Goal: Task Accomplishment & Management: Use online tool/utility

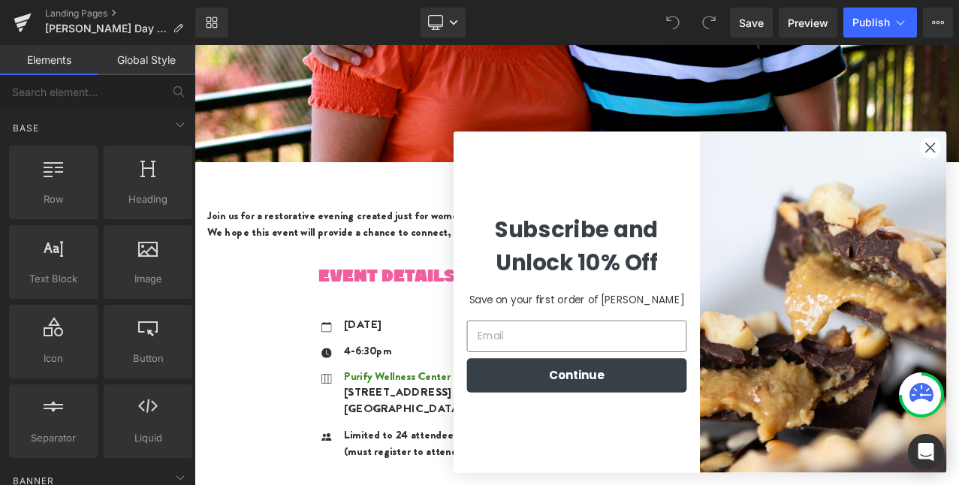
scroll to position [561, 0]
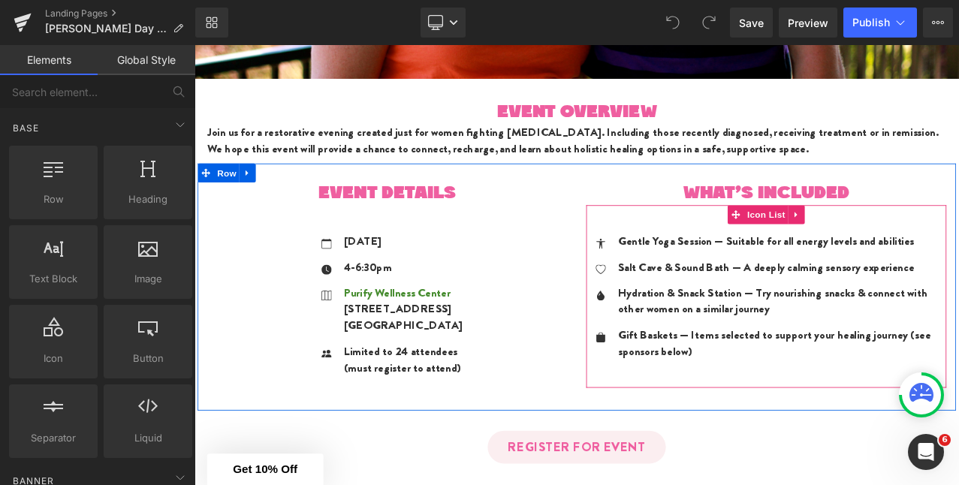
scroll to position [657, 0]
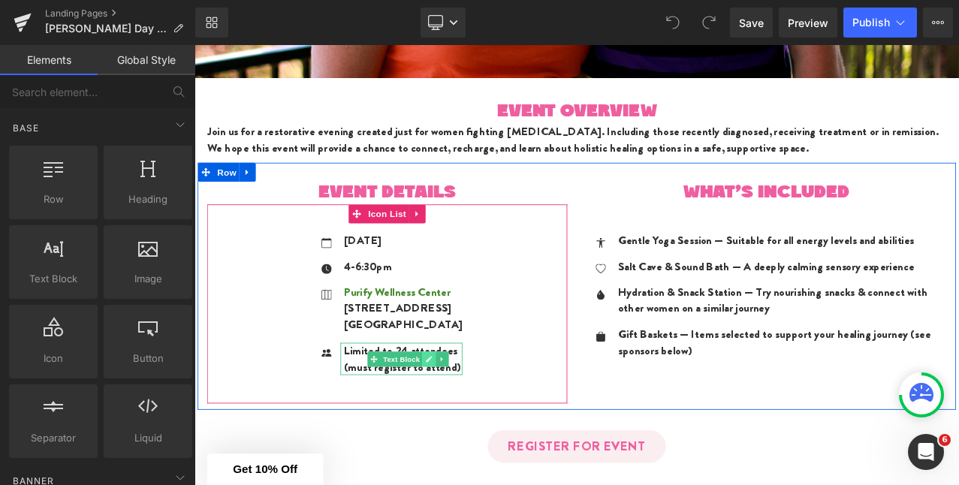
click at [470, 415] on icon at bounding box center [474, 419] width 8 height 8
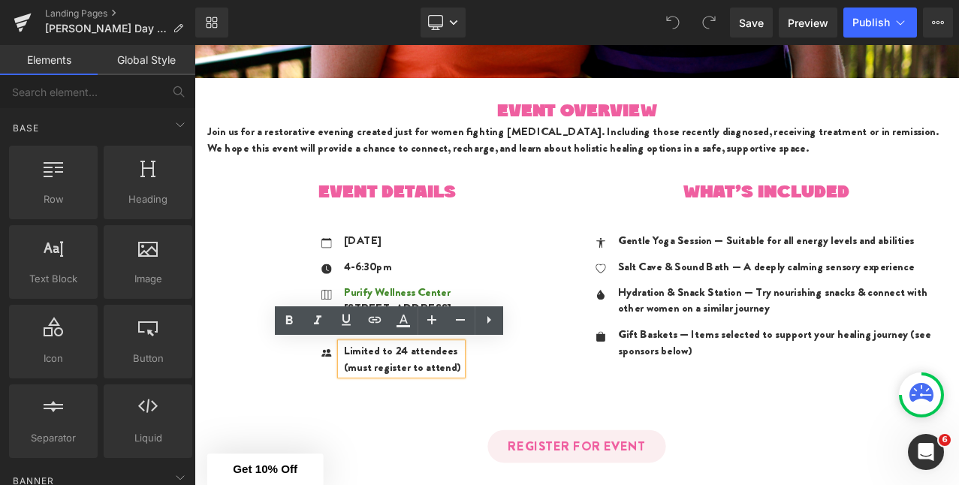
click at [433, 407] on p "Limited to 24 attendees" at bounding box center [442, 409] width 141 height 20
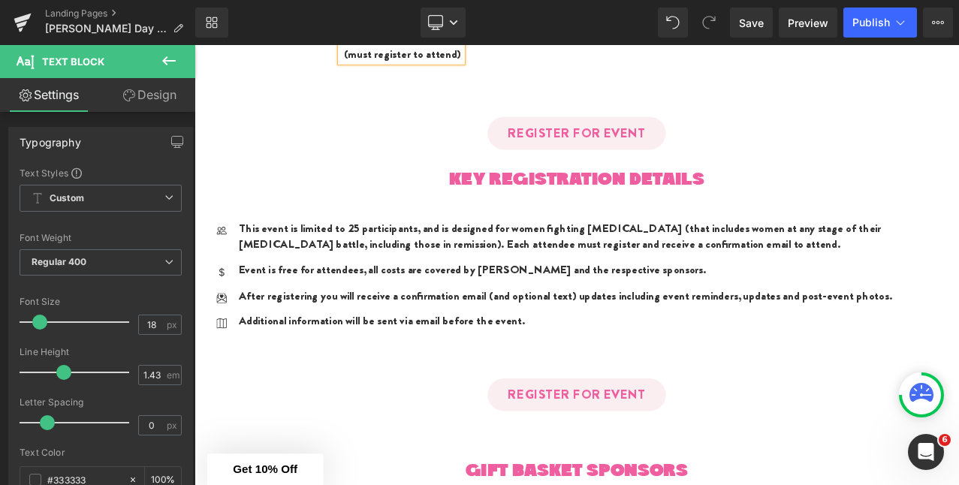
scroll to position [1012, 0]
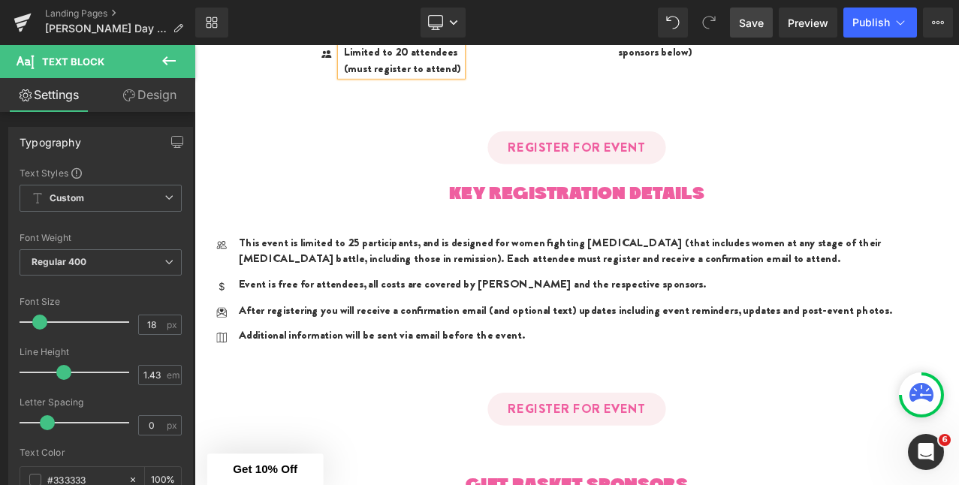
click at [759, 20] on span "Save" at bounding box center [751, 23] width 25 height 16
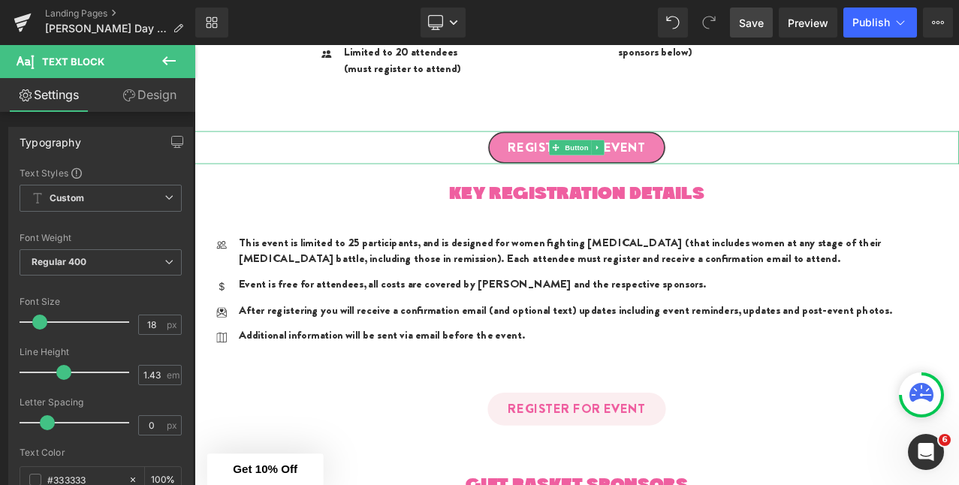
click at [700, 164] on span "REGISTER FOR EVENT" at bounding box center [649, 167] width 164 height 23
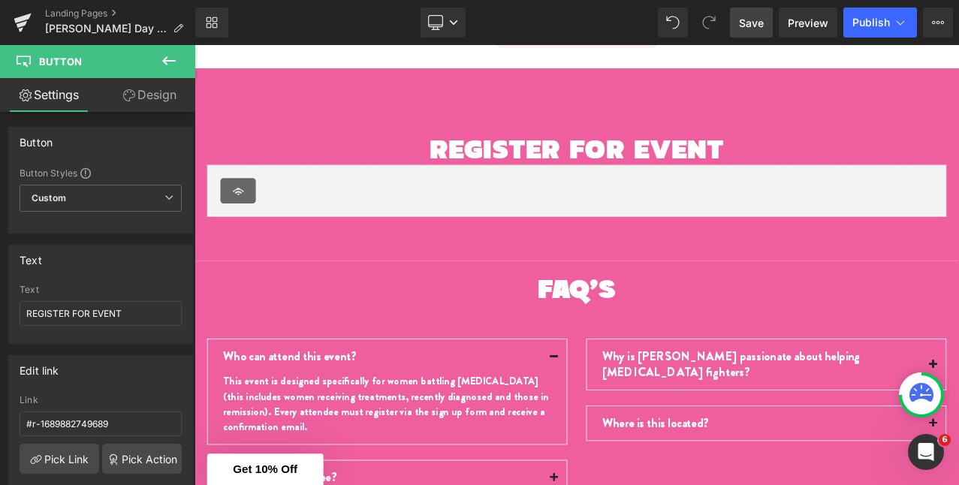
scroll to position [2340, 0]
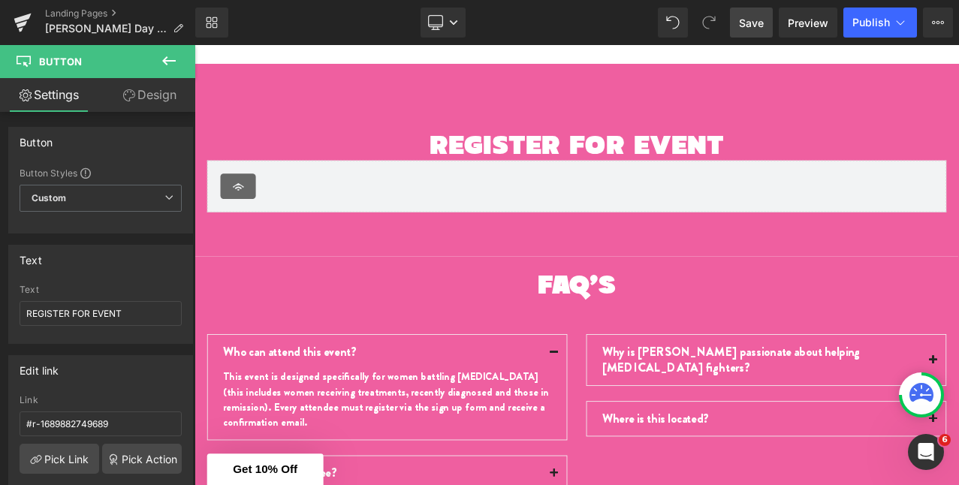
click at [686, 164] on div "REGISTER FOR EVENT Text Block" at bounding box center [649, 163] width 879 height 40
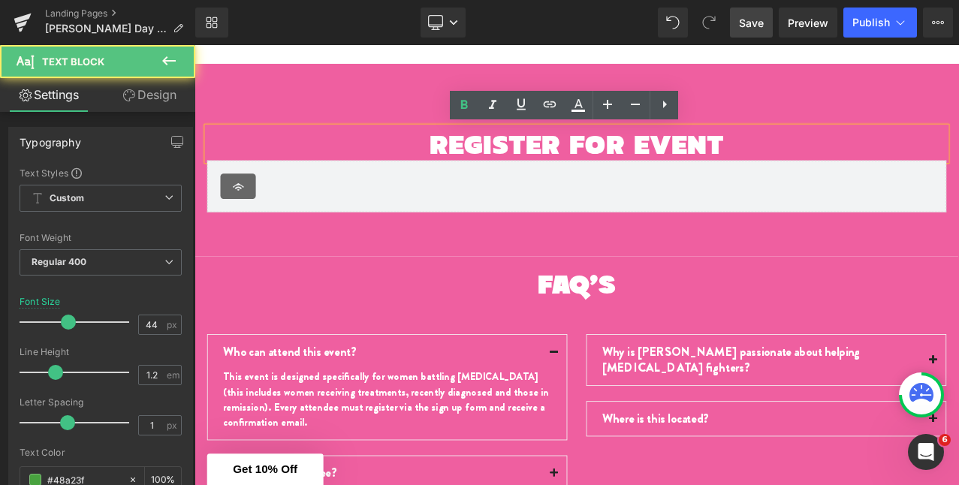
click at [656, 164] on b "REGISTER FOR EVENT" at bounding box center [649, 162] width 350 height 53
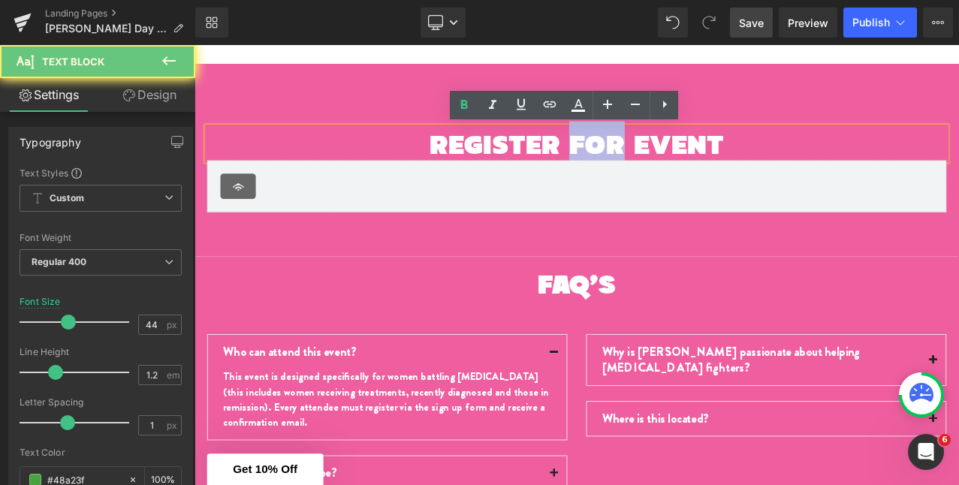
click at [656, 164] on b "REGISTER FOR EVENT" at bounding box center [649, 162] width 350 height 53
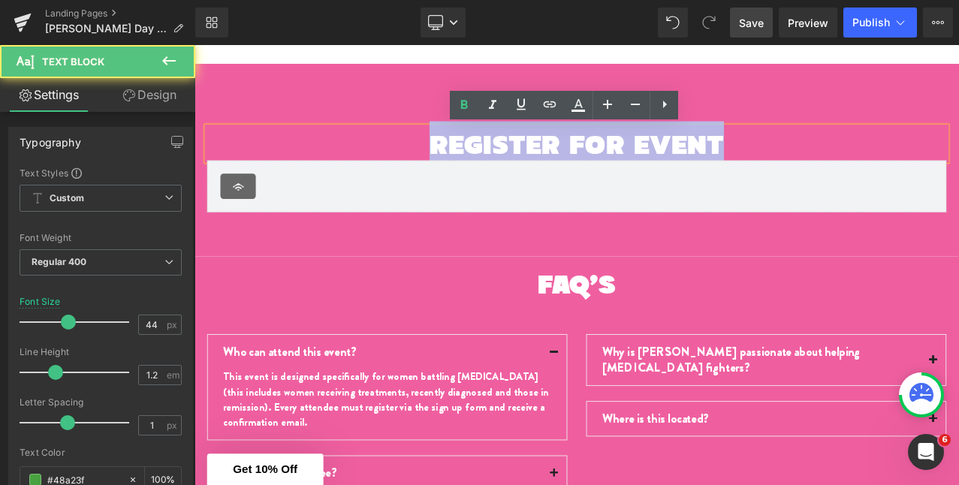
click at [656, 164] on b "REGISTER FOR EVENT" at bounding box center [649, 162] width 350 height 53
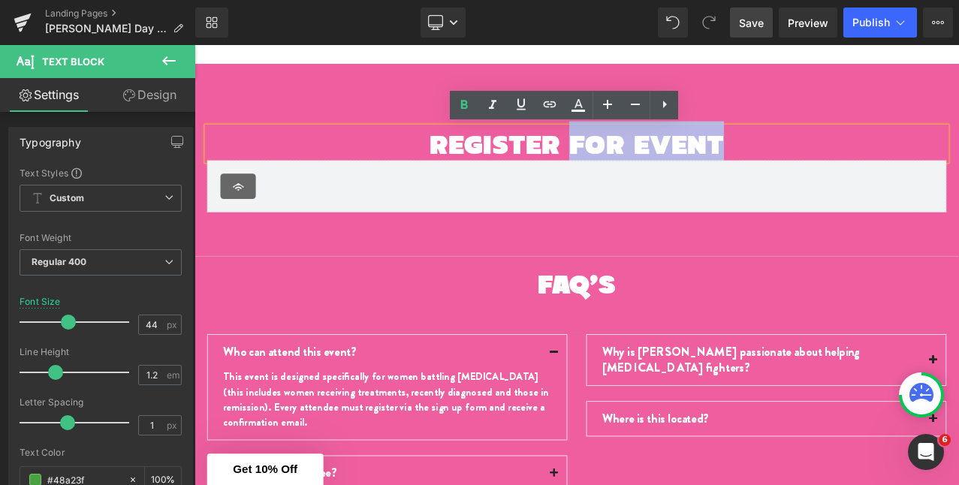
drag, startPoint x: 639, startPoint y: 161, endPoint x: 838, endPoint y: 159, distance: 199.1
click at [838, 159] on p "REGISTER FOR EVENT" at bounding box center [649, 163] width 879 height 40
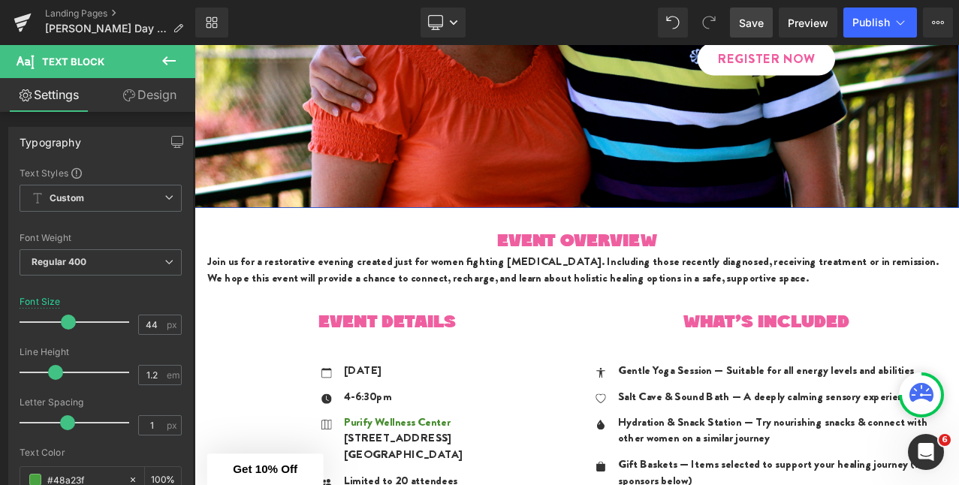
scroll to position [681, 0]
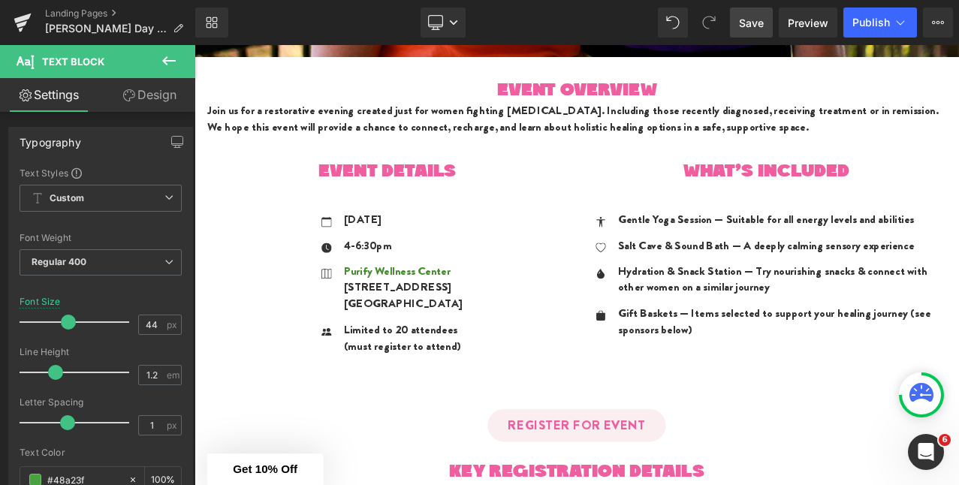
click at [762, 18] on span "Save" at bounding box center [751, 23] width 25 height 16
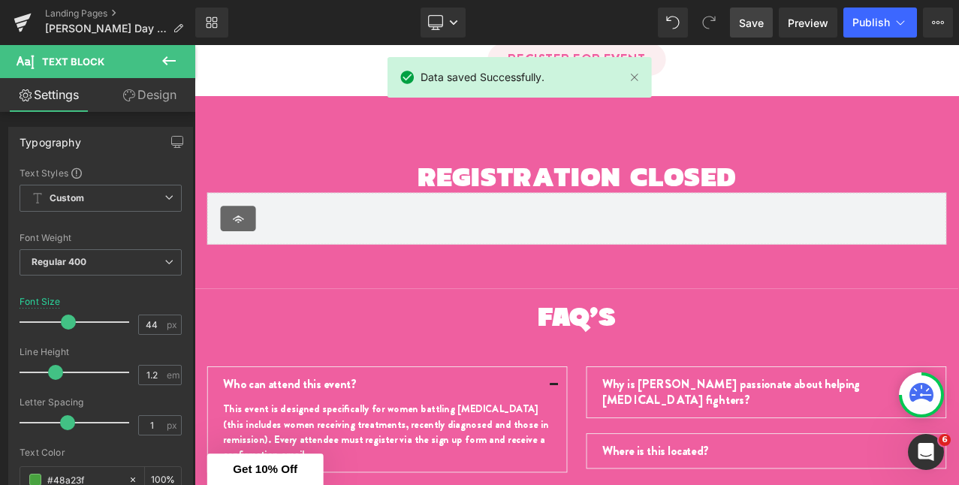
scroll to position [2306, 0]
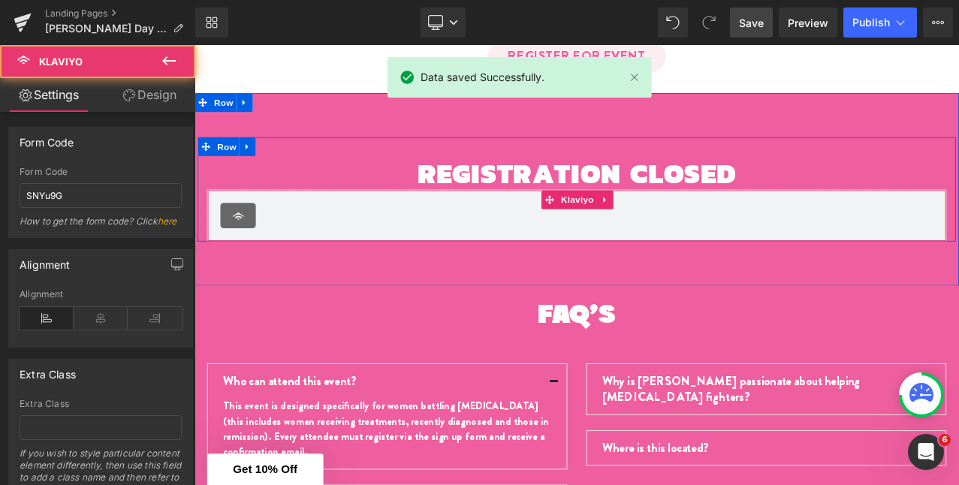
click at [359, 237] on div "Klaviyo" at bounding box center [648, 248] width 847 height 30
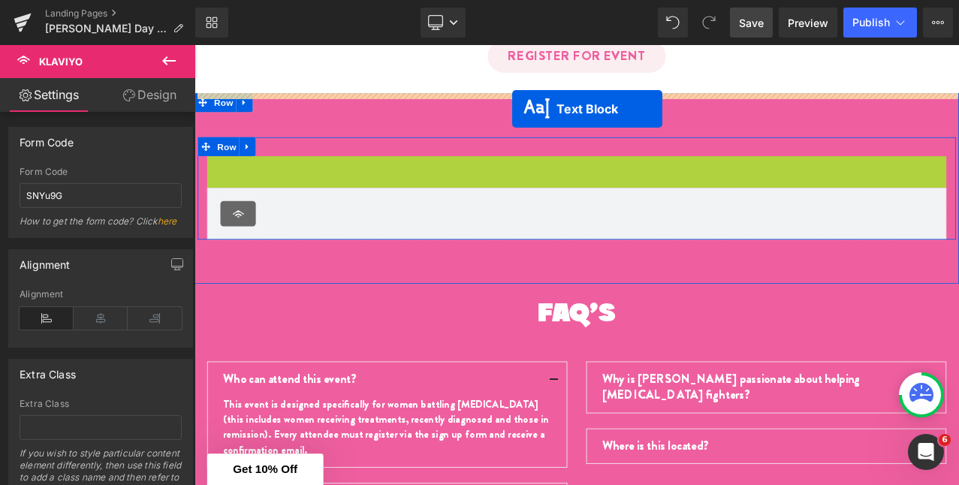
drag, startPoint x: 609, startPoint y: 195, endPoint x: 572, endPoint y: 121, distance: 82.0
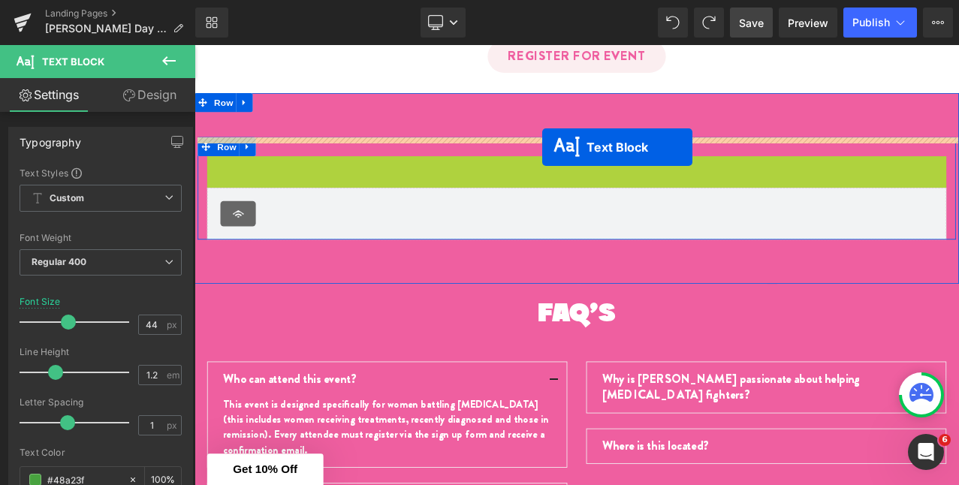
drag, startPoint x: 610, startPoint y: 199, endPoint x: 608, endPoint y: 167, distance: 32.4
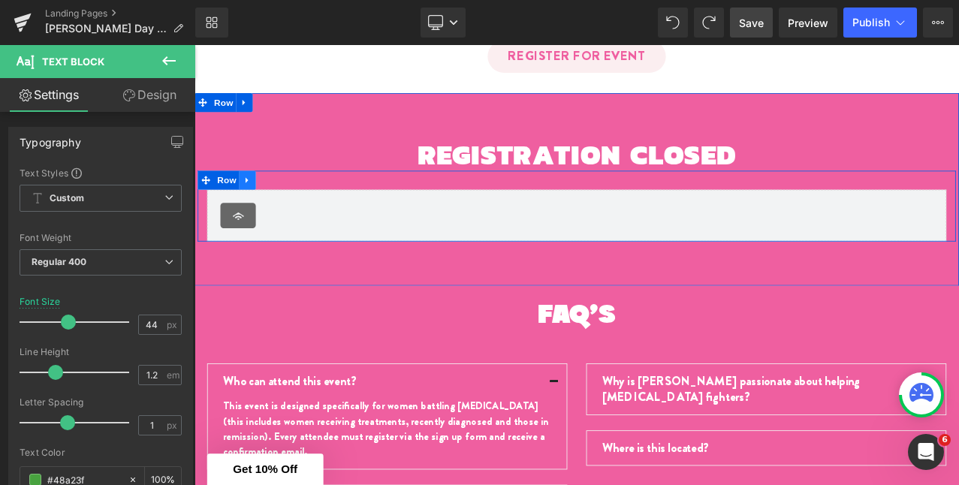
click at [252, 205] on icon at bounding box center [257, 206] width 11 height 11
click at [228, 201] on span "Row" at bounding box center [233, 206] width 30 height 23
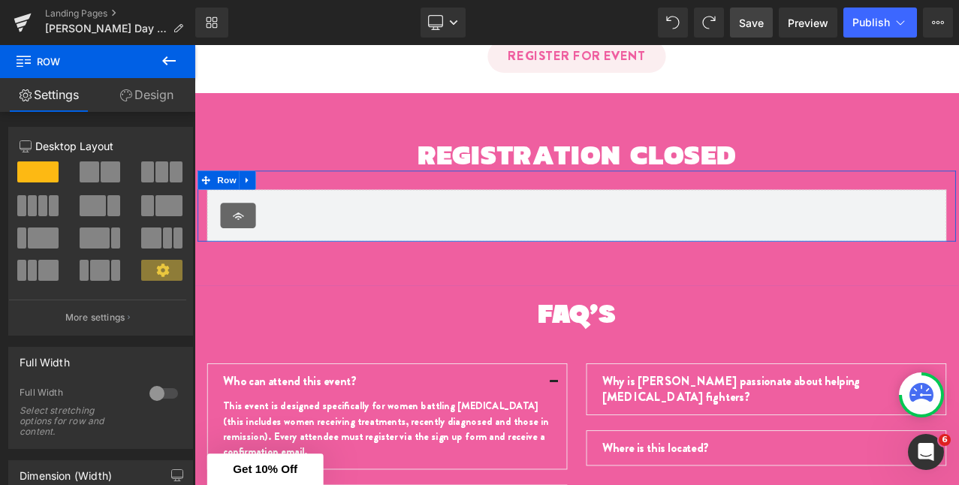
click at [143, 94] on link "Design" at bounding box center [147, 95] width 98 height 34
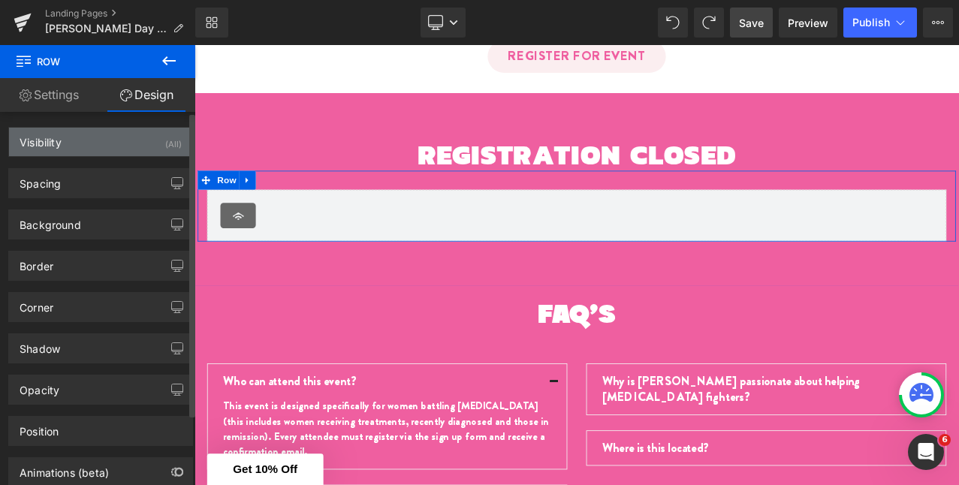
click at [128, 142] on div "Visibility (All)" at bounding box center [100, 142] width 183 height 29
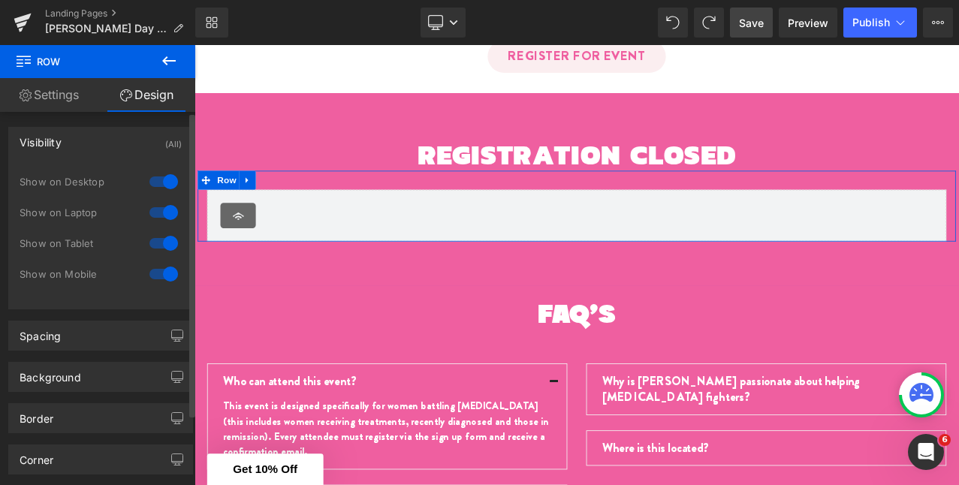
click at [167, 183] on div at bounding box center [164, 182] width 36 height 24
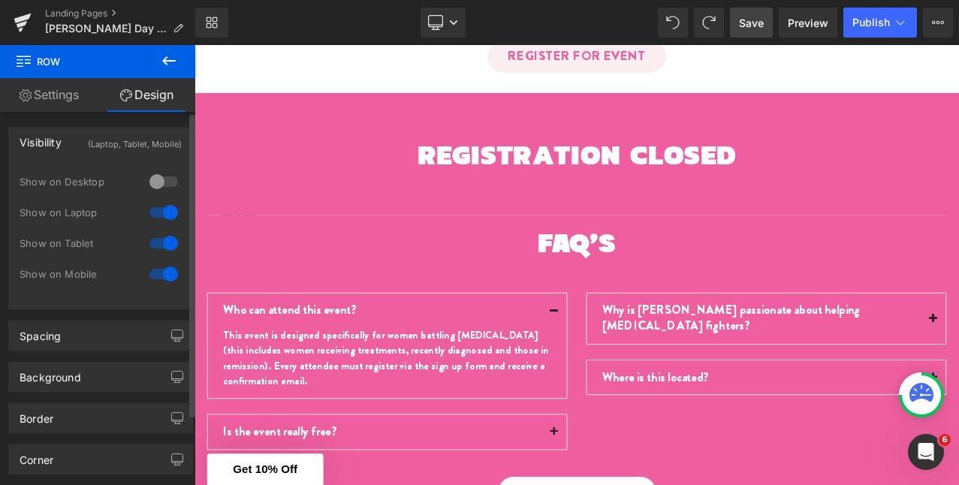
click at [167, 211] on div at bounding box center [164, 213] width 36 height 24
click at [168, 273] on div at bounding box center [164, 274] width 36 height 24
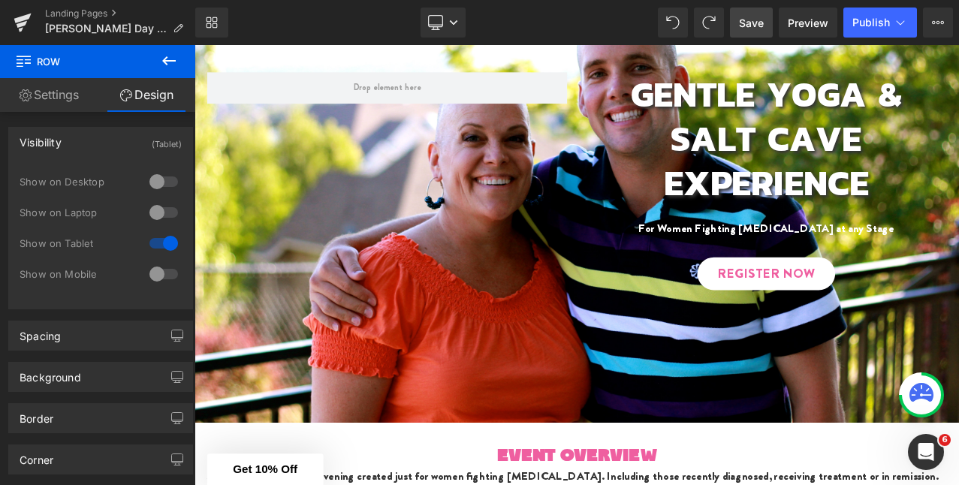
scroll to position [0, 0]
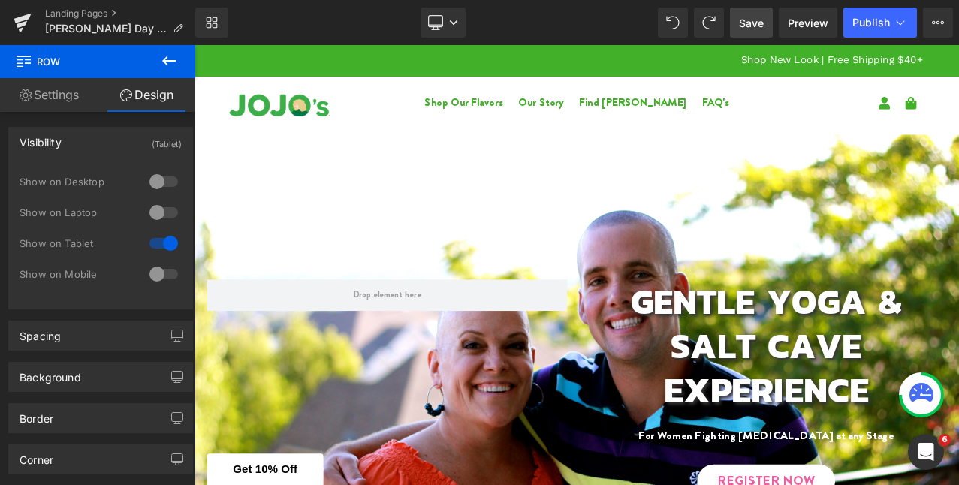
click at [754, 17] on span "Save" at bounding box center [751, 23] width 25 height 16
click at [876, 17] on span "Publish" at bounding box center [872, 23] width 38 height 12
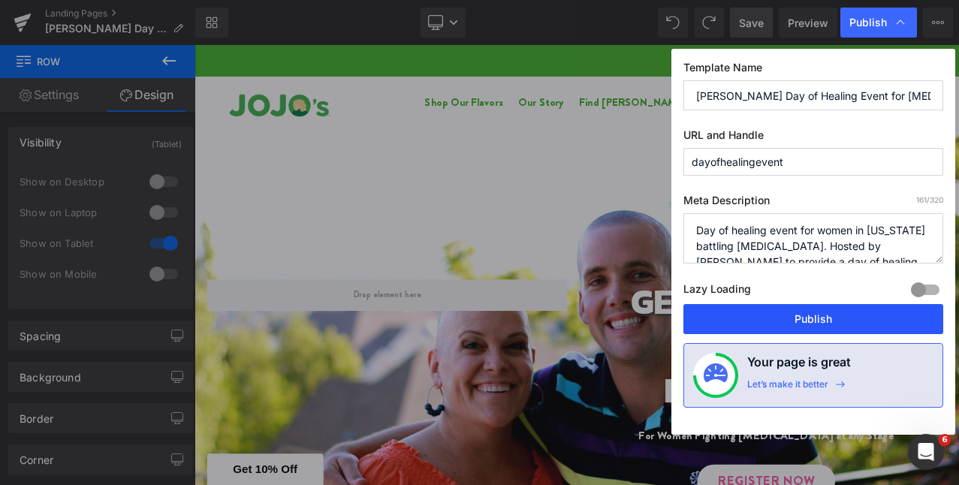
click at [828, 318] on button "Publish" at bounding box center [814, 319] width 260 height 30
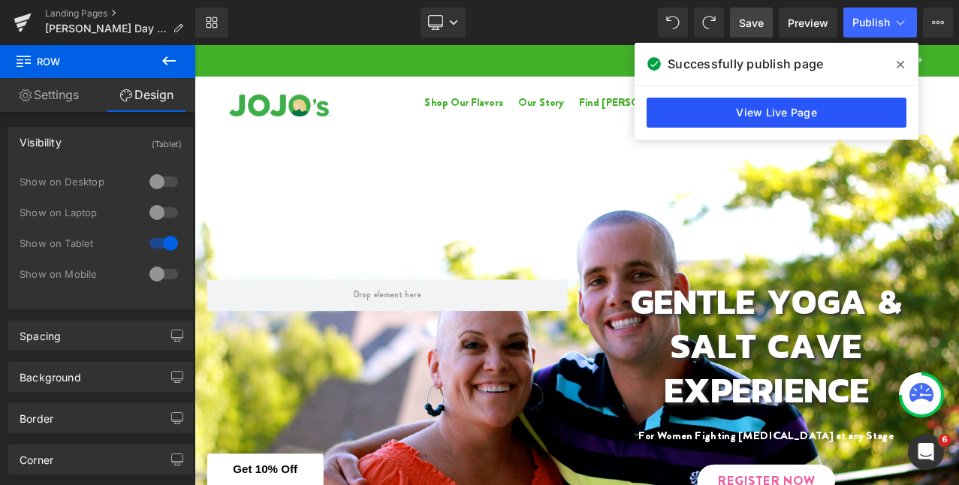
click at [749, 118] on link "View Live Page" at bounding box center [777, 113] width 260 height 30
